Goal: Information Seeking & Learning: Check status

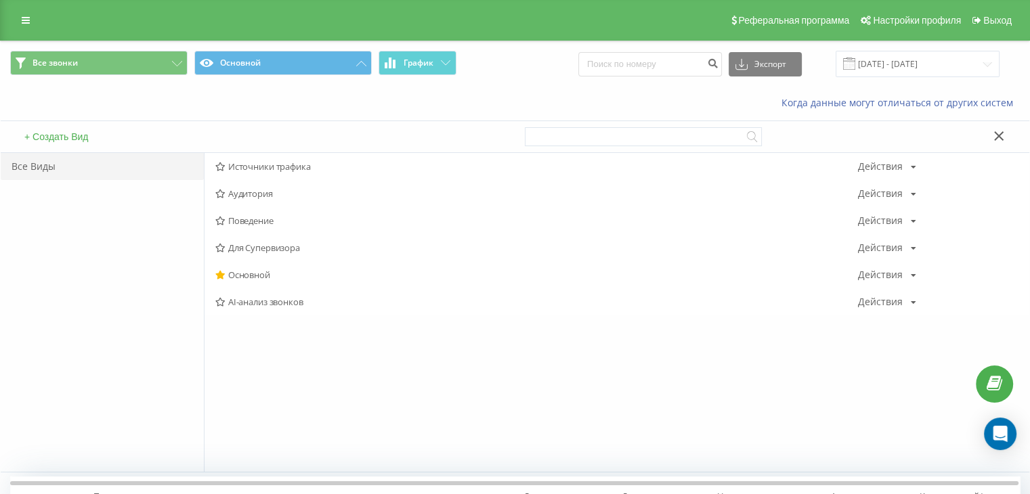
click at [11, 12] on div "Реферальная программа Настройки профиля Выход" at bounding box center [515, 20] width 1030 height 41
click at [7, 17] on div "Реферальная программа Настройки профиля Выход" at bounding box center [515, 20] width 1030 height 41
click at [28, 16] on icon at bounding box center [26, 20] width 8 height 9
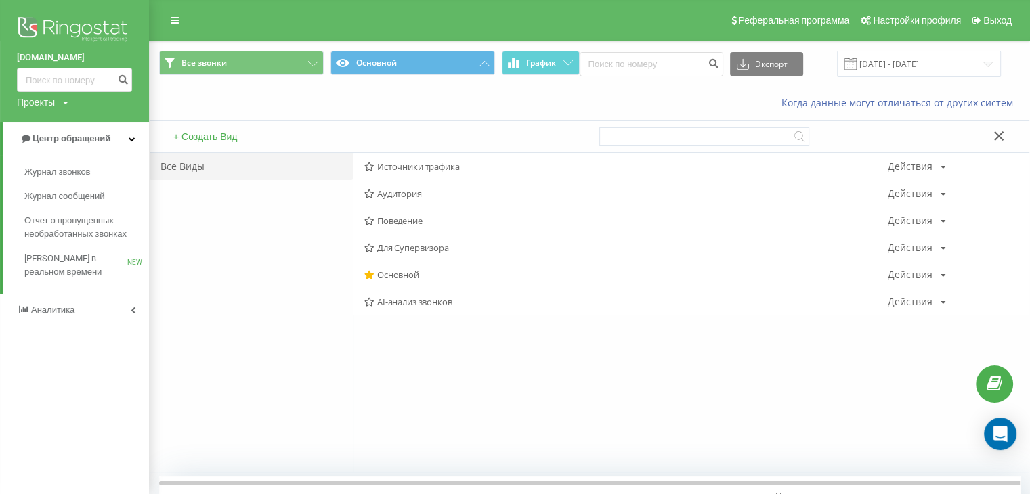
click at [45, 54] on link "[DOMAIN_NAME]" at bounding box center [74, 58] width 115 height 14
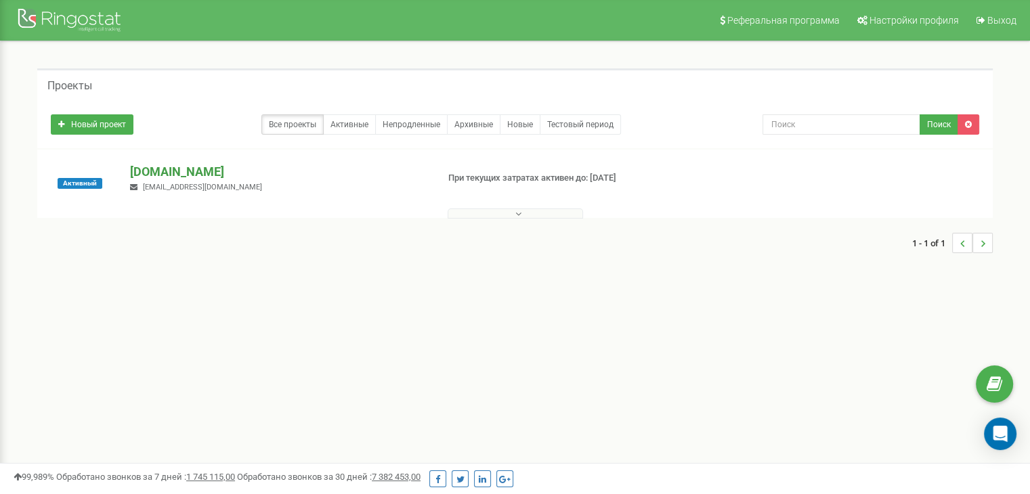
click at [191, 170] on p "[DOMAIN_NAME]" at bounding box center [278, 172] width 296 height 18
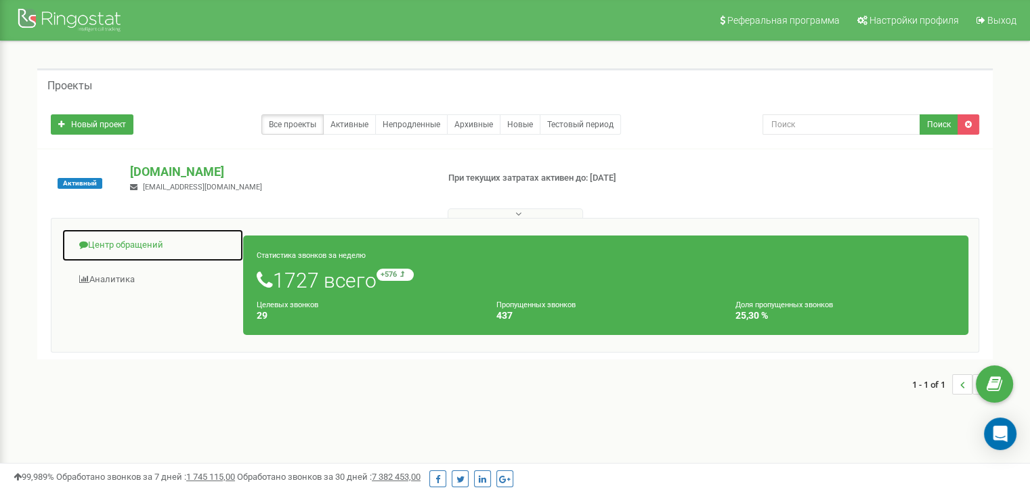
click at [133, 239] on link "Центр обращений" at bounding box center [153, 245] width 182 height 33
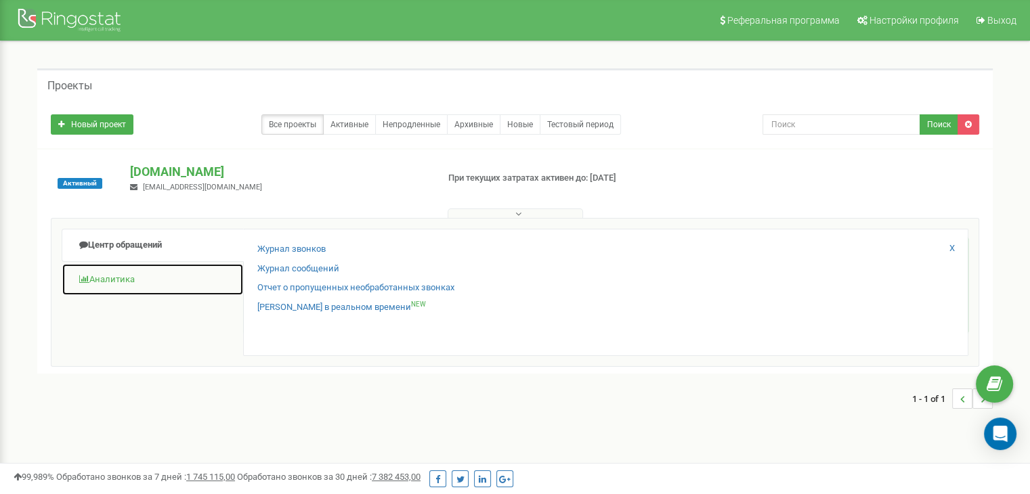
click at [97, 277] on link "Аналитика" at bounding box center [153, 279] width 182 height 33
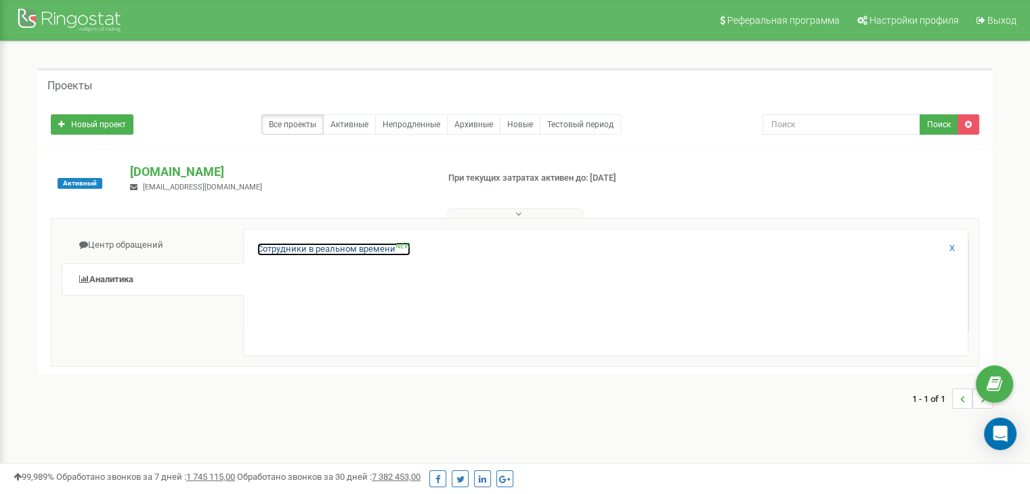
click at [314, 249] on link "Сотрудники в реальном времени NEW" at bounding box center [333, 249] width 153 height 13
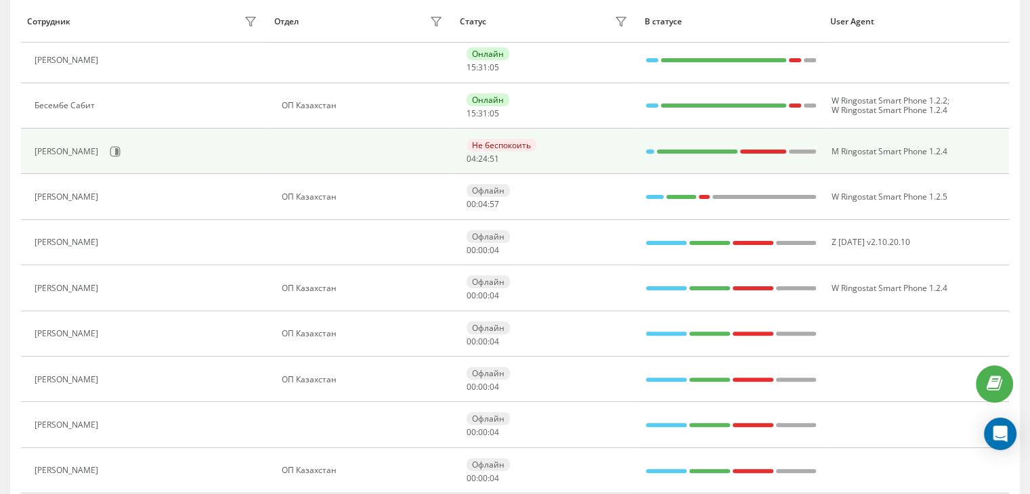
scroll to position [339, 0]
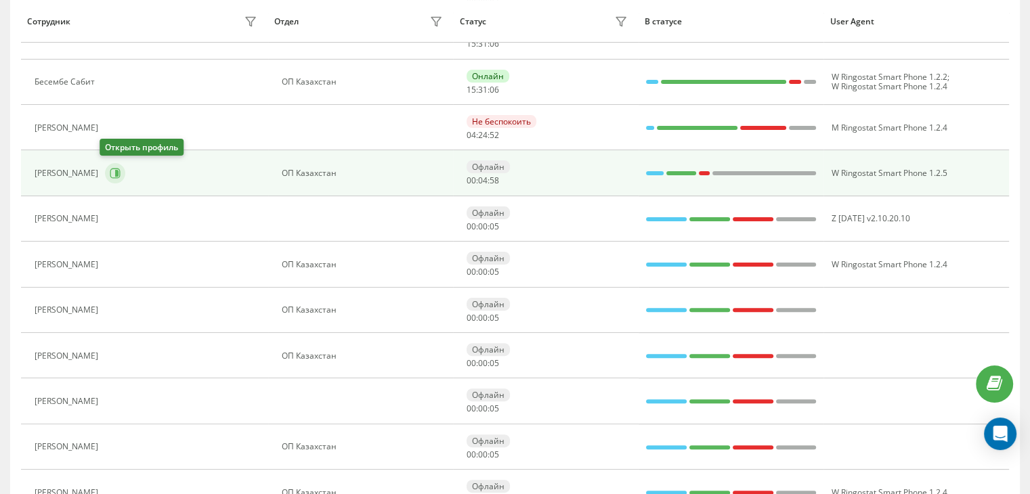
click at [111, 177] on icon at bounding box center [115, 173] width 11 height 11
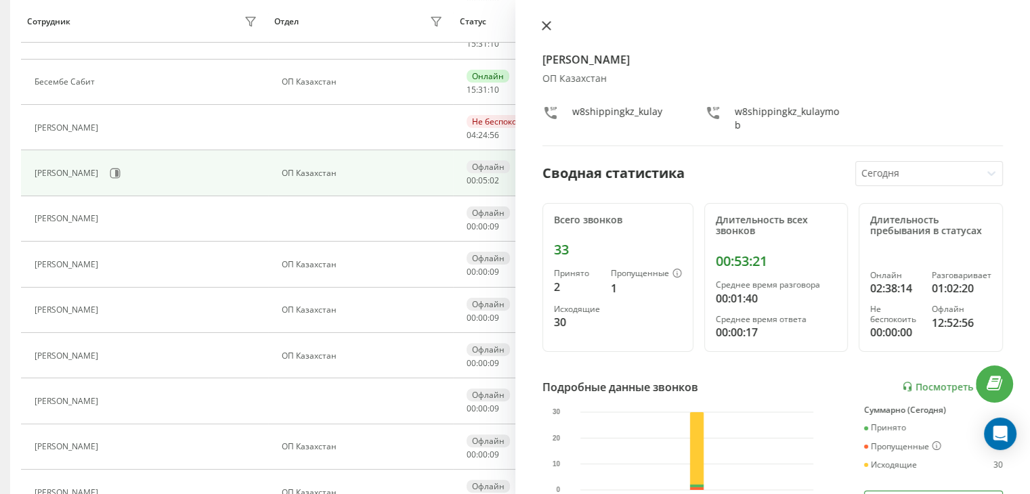
click at [547, 28] on icon at bounding box center [546, 25] width 9 height 9
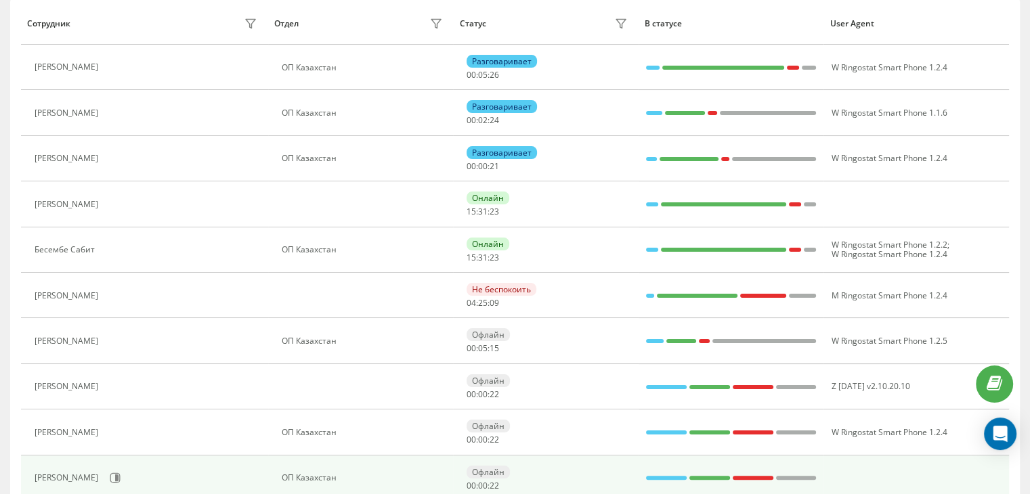
scroll to position [138, 0]
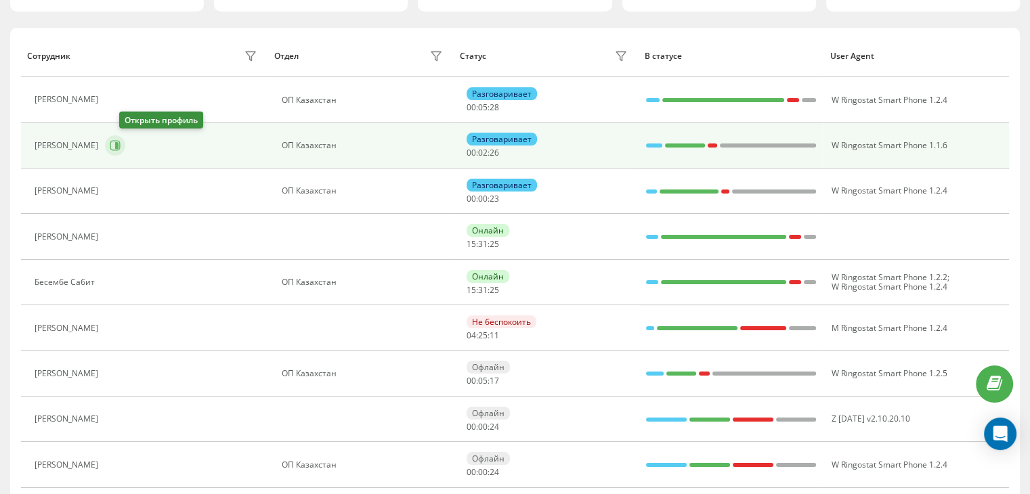
click at [125, 137] on button at bounding box center [115, 145] width 20 height 20
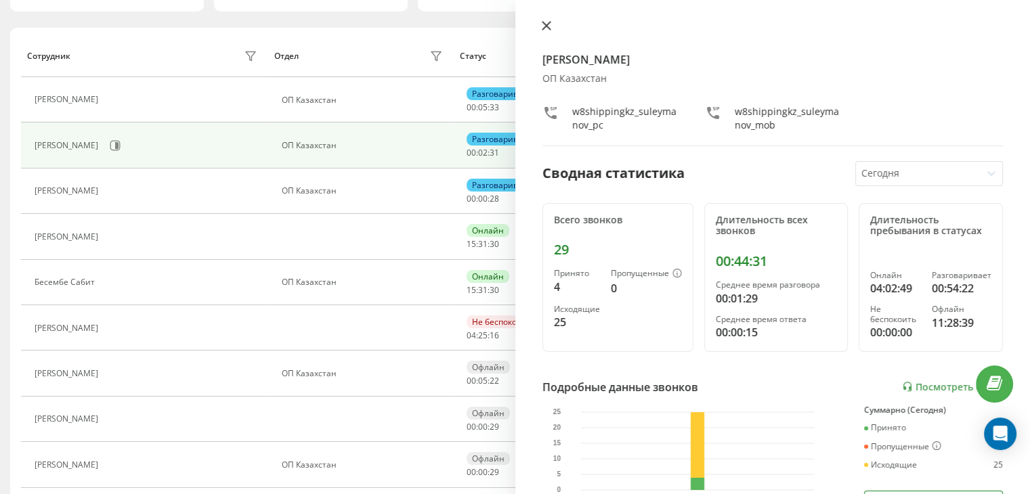
click at [545, 21] on icon at bounding box center [546, 25] width 9 height 9
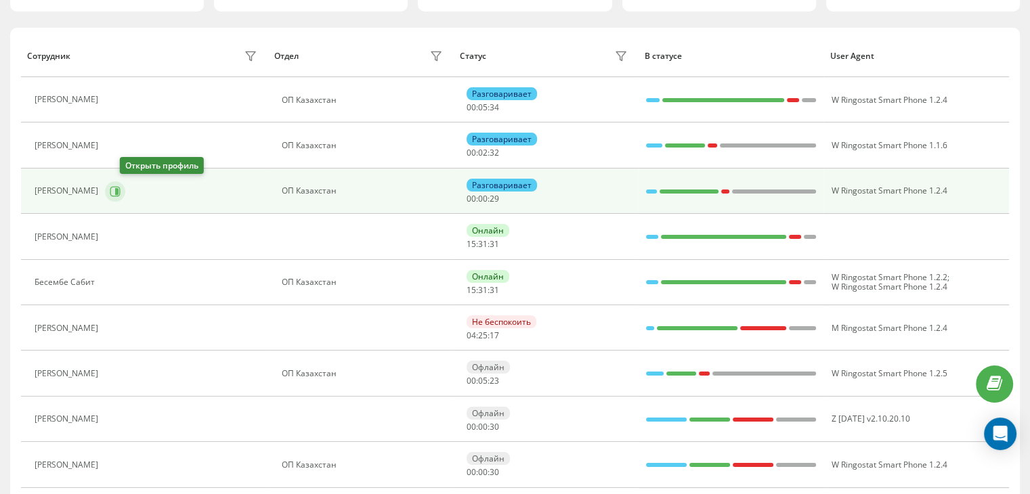
click at [121, 188] on icon at bounding box center [115, 191] width 11 height 11
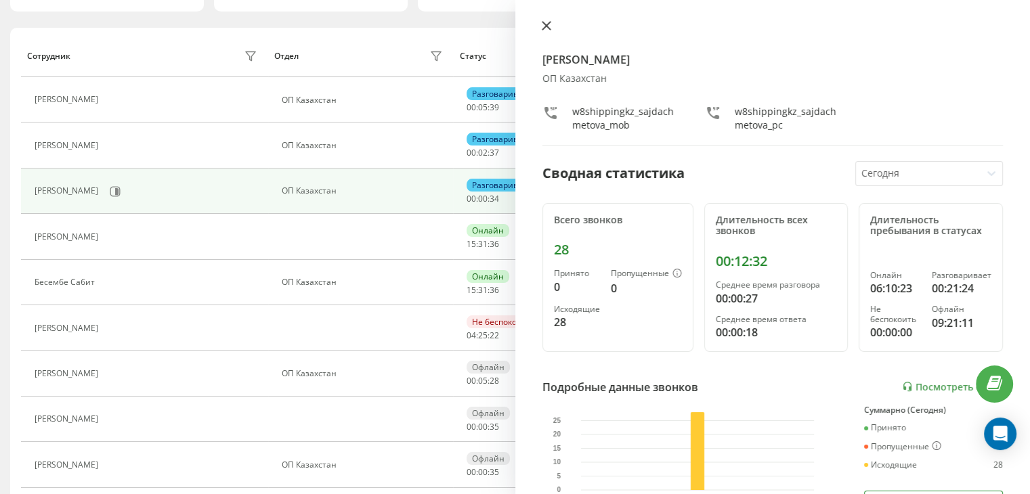
click at [545, 22] on icon at bounding box center [546, 25] width 9 height 9
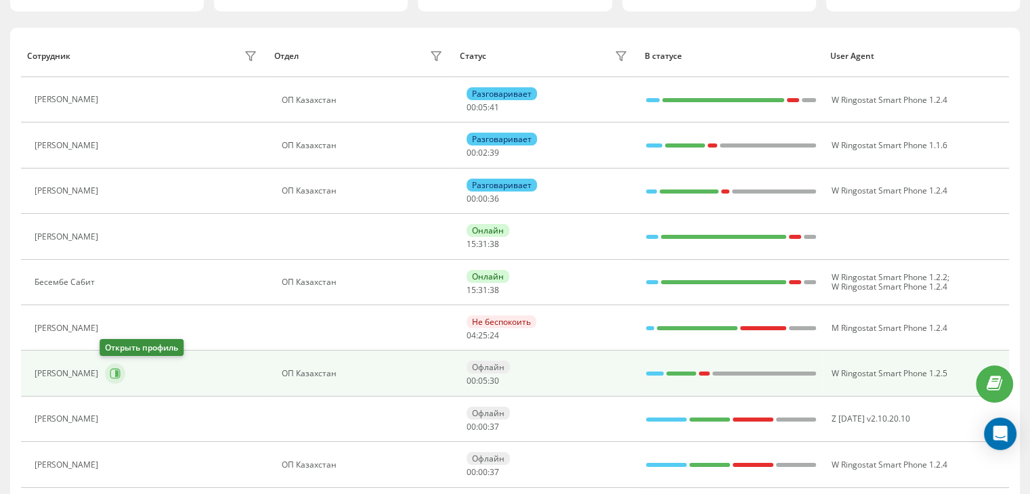
click at [110, 372] on icon at bounding box center [115, 373] width 11 height 11
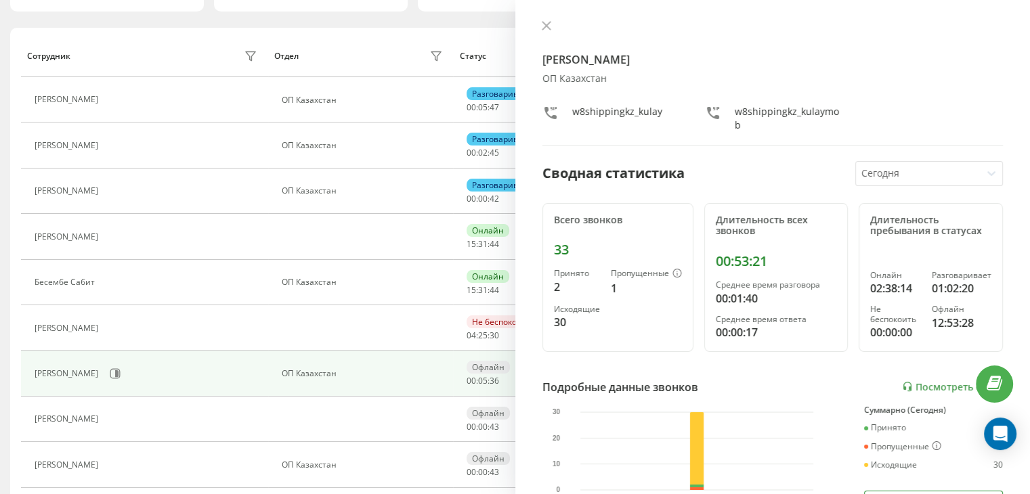
click at [560, 26] on div at bounding box center [772, 27] width 461 height 14
click at [542, 26] on icon at bounding box center [546, 25] width 9 height 9
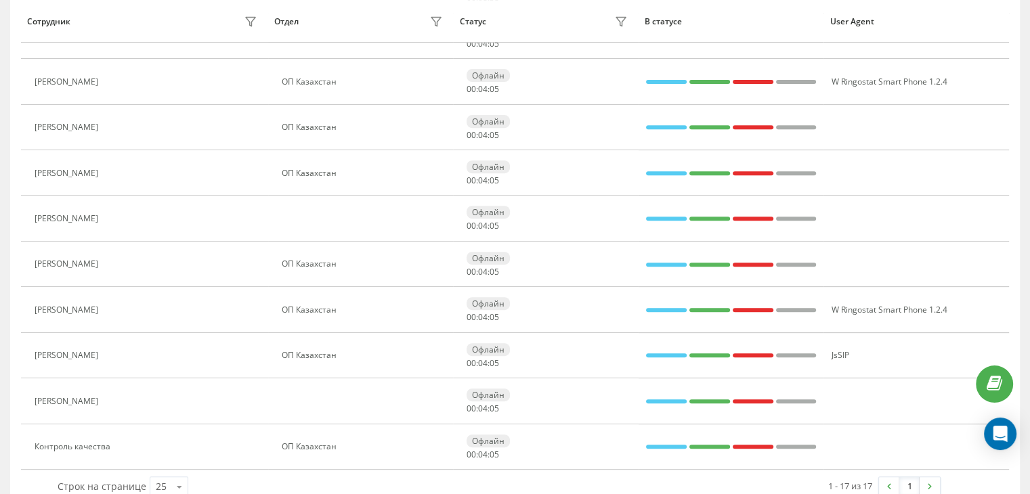
scroll to position [544, 0]
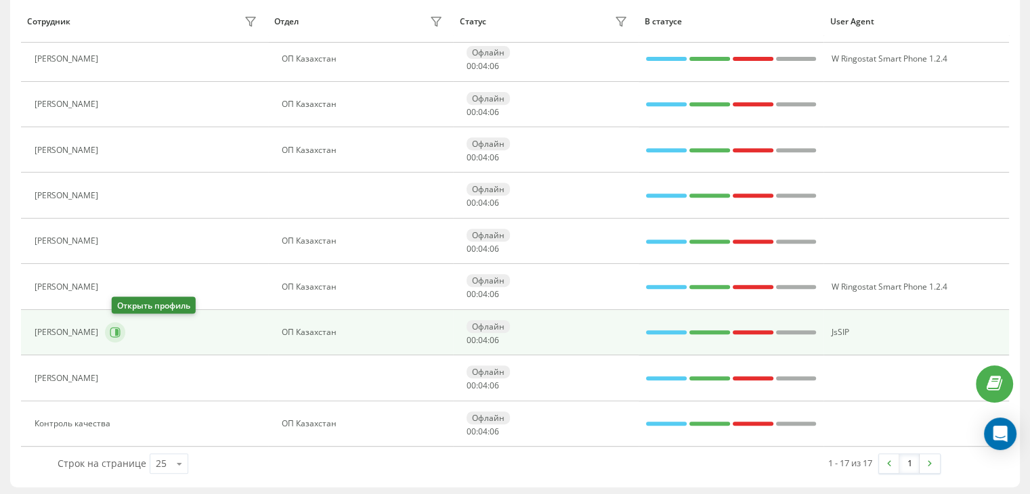
click at [119, 330] on icon at bounding box center [115, 332] width 11 height 11
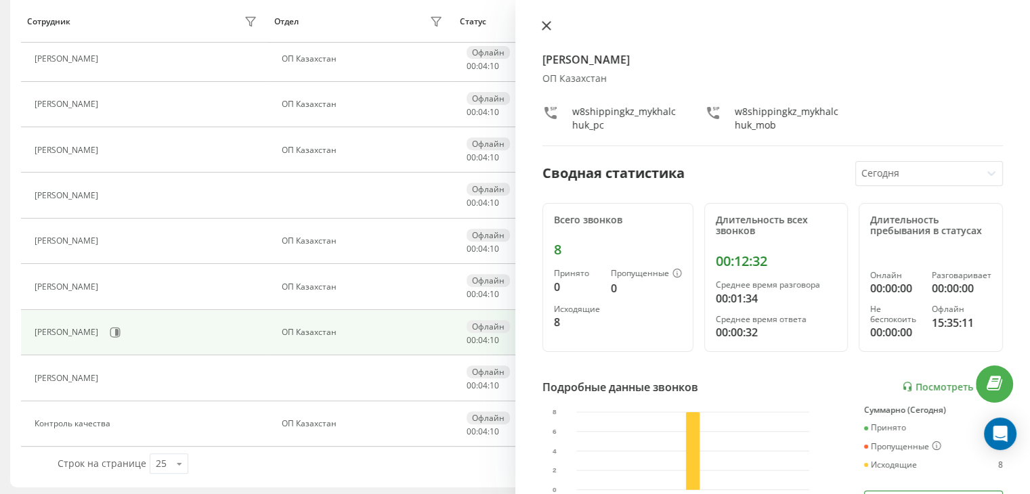
click at [544, 25] on icon at bounding box center [546, 25] width 9 height 9
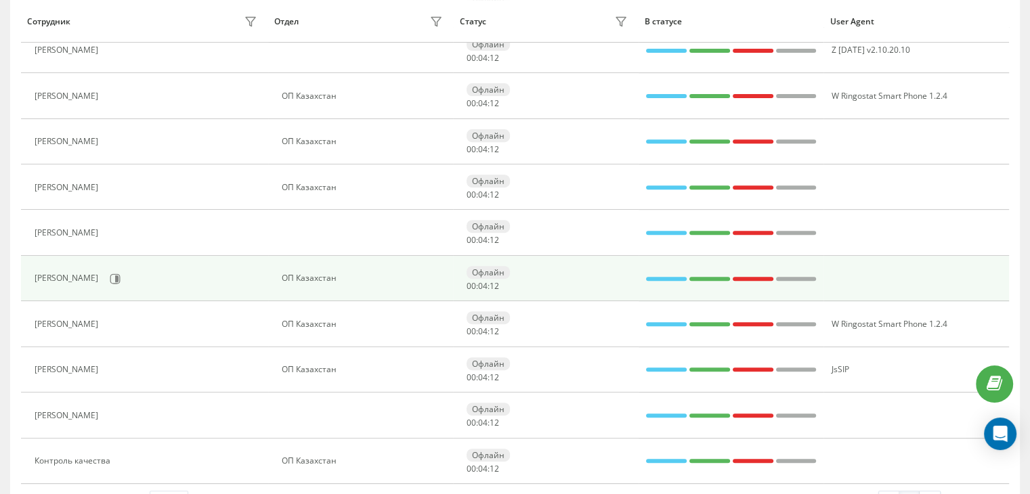
scroll to position [477, 0]
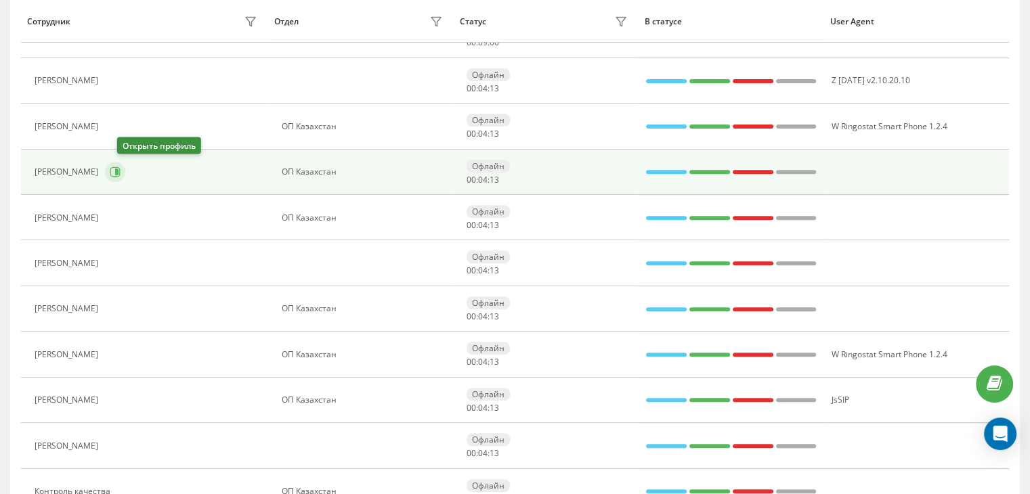
click at [121, 169] on icon at bounding box center [115, 172] width 11 height 11
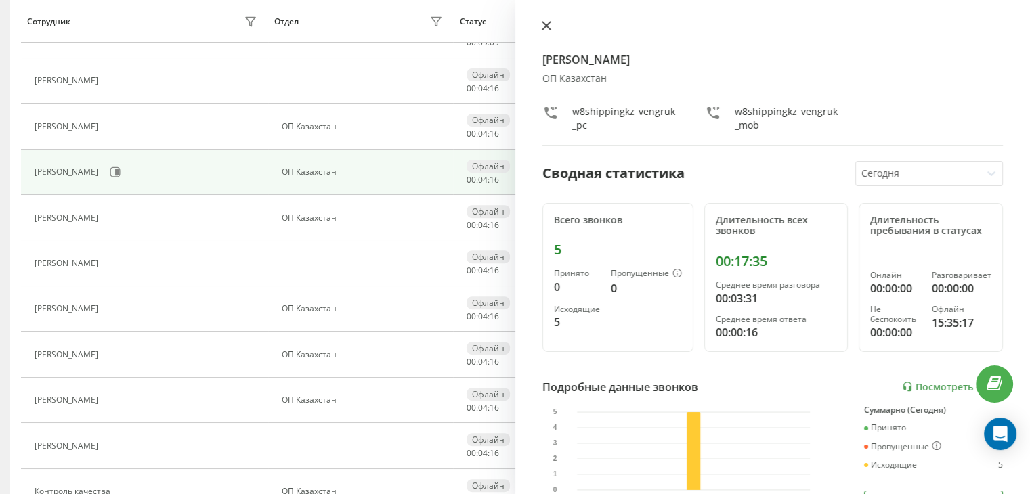
click at [544, 26] on icon at bounding box center [546, 25] width 9 height 9
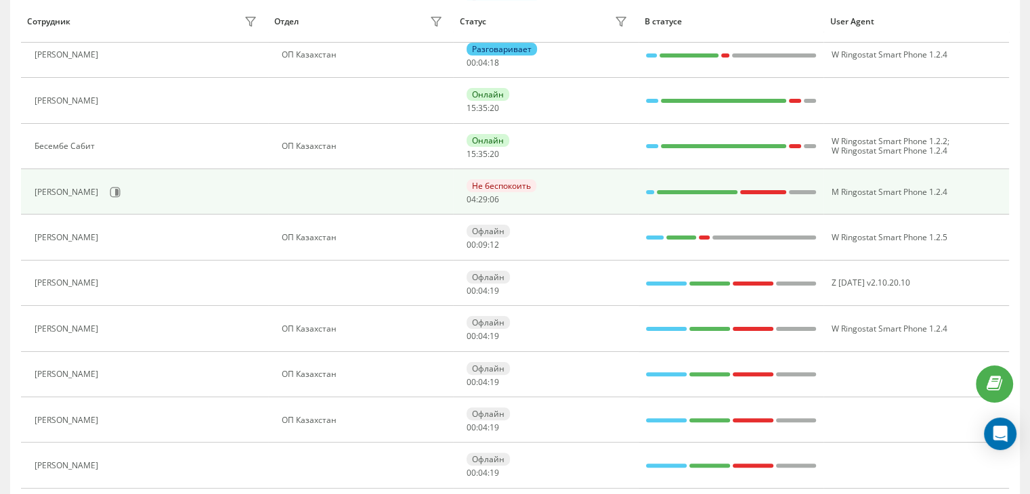
scroll to position [274, 0]
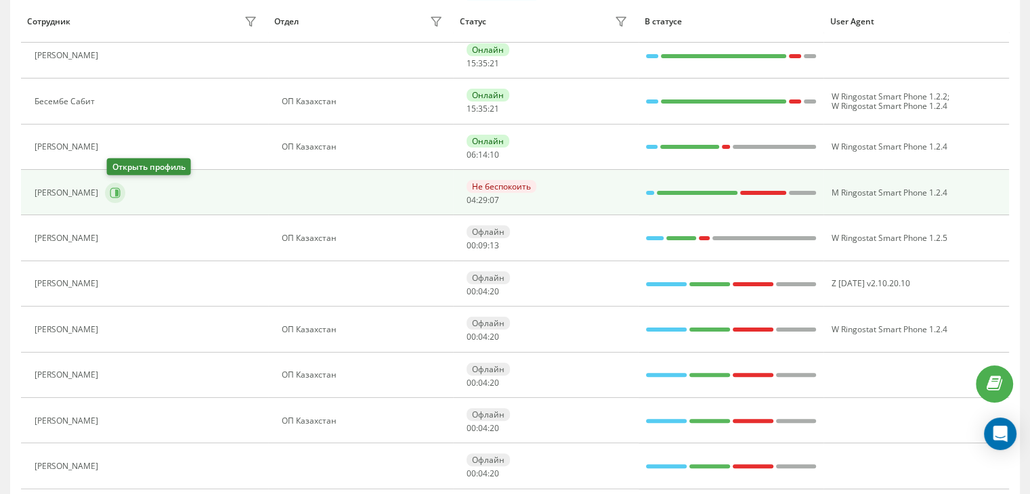
click at [117, 190] on icon at bounding box center [116, 193] width 3 height 7
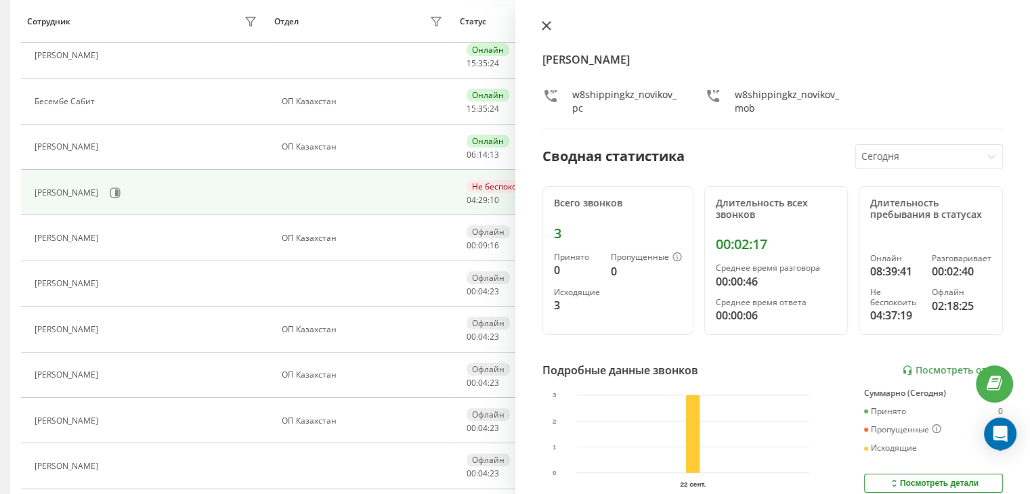
click at [544, 25] on icon at bounding box center [546, 26] width 8 height 8
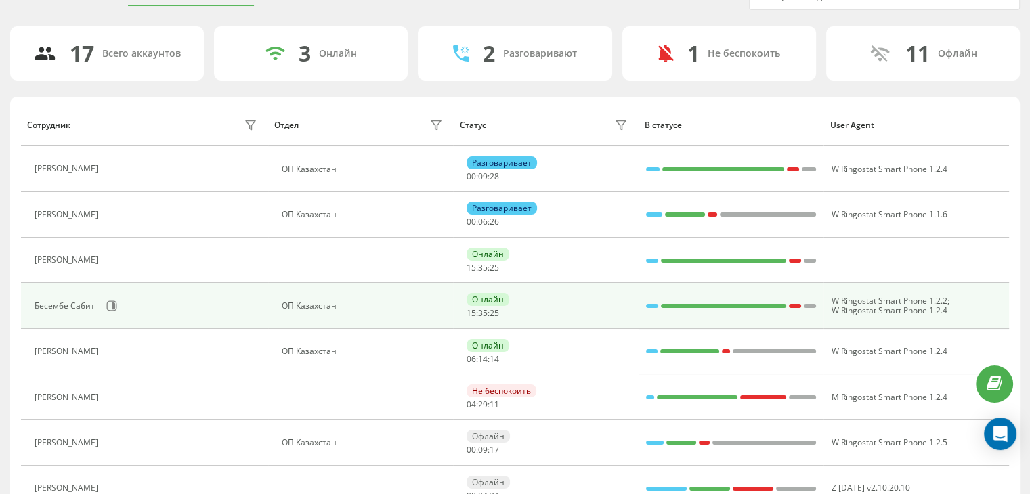
scroll to position [3, 0]
